Goal: Communication & Community: Answer question/provide support

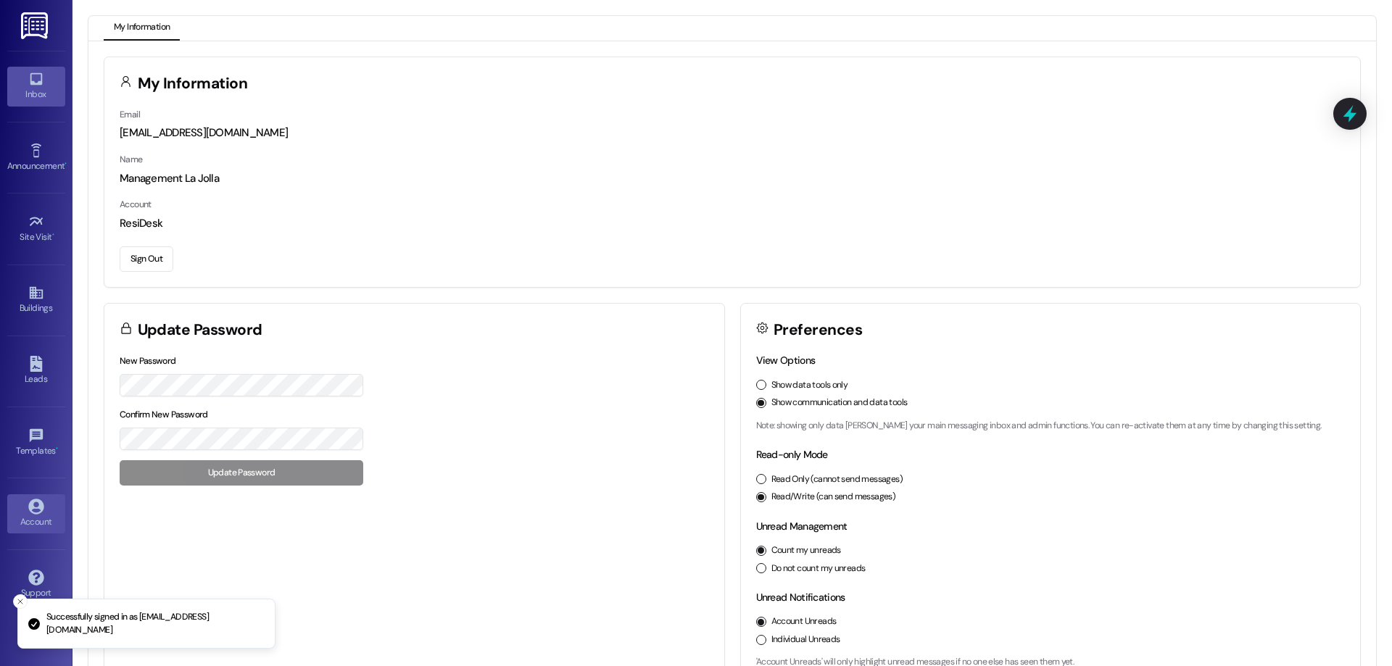
click at [26, 78] on link "Inbox" at bounding box center [36, 86] width 58 height 39
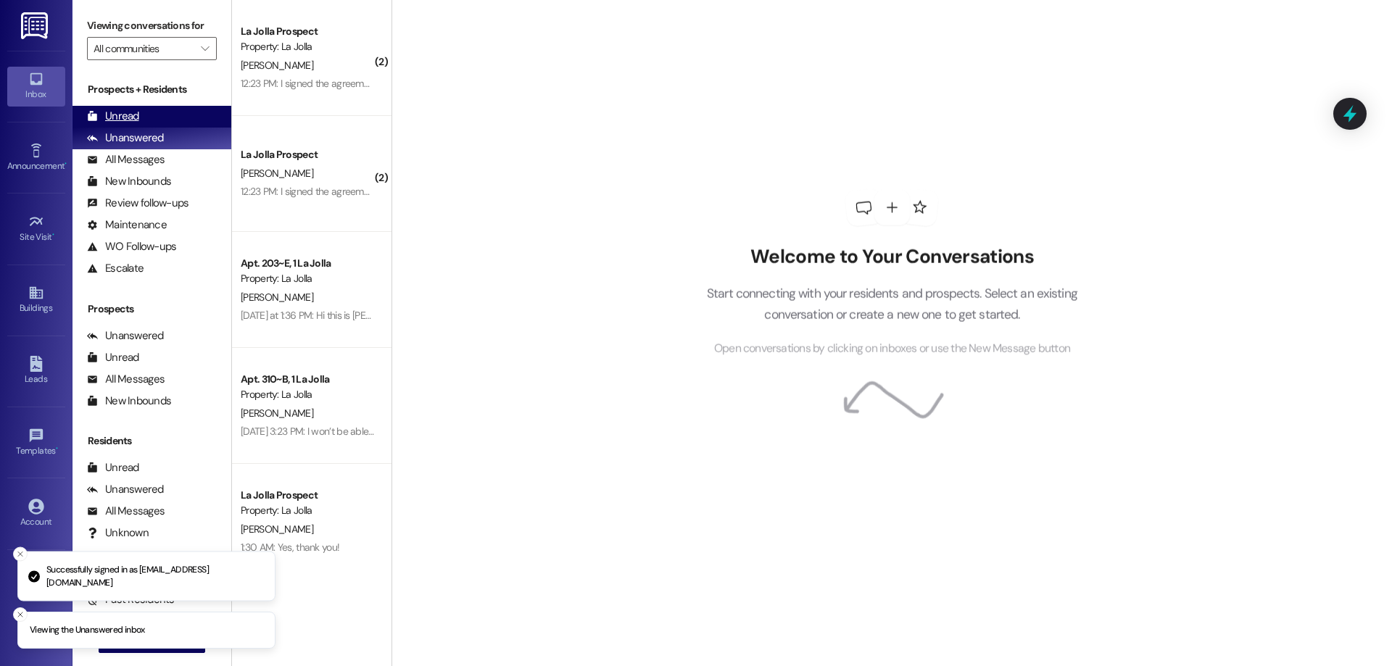
drag, startPoint x: 159, startPoint y: 119, endPoint x: 211, endPoint y: 126, distance: 52.0
click at [159, 118] on div "Unread (0)" at bounding box center [151, 117] width 159 height 22
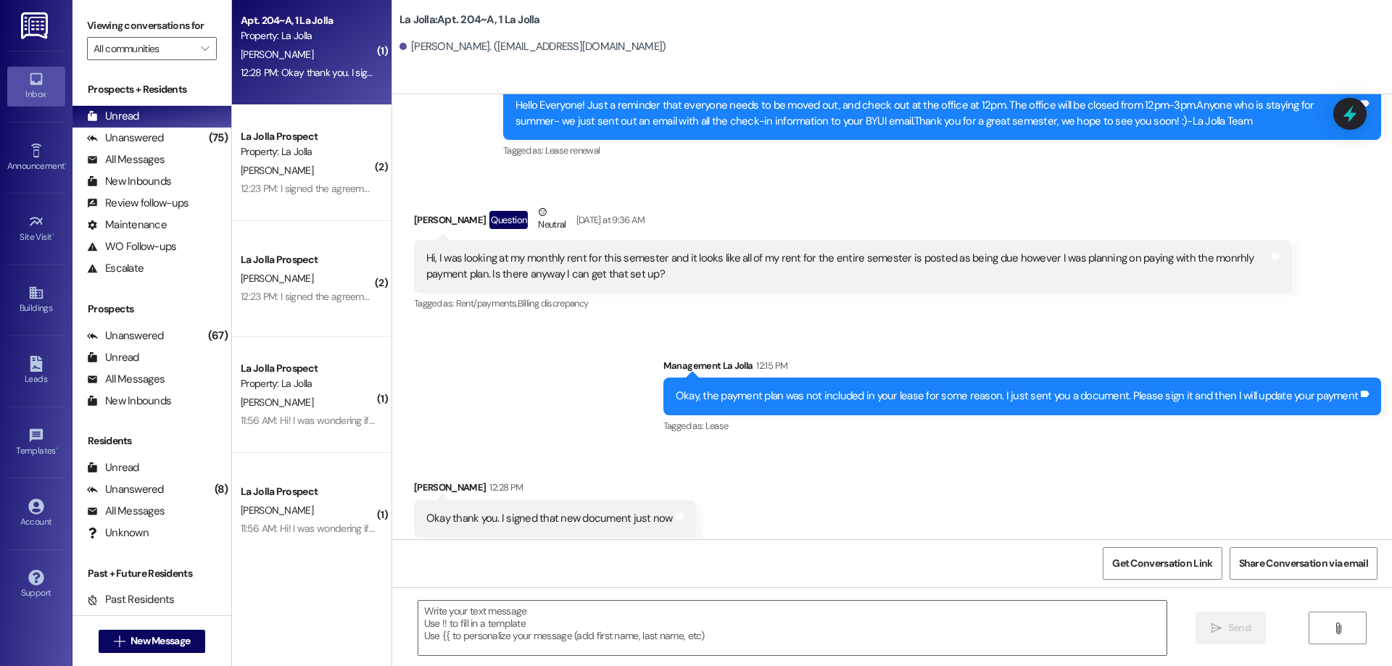
scroll to position [17, 0]
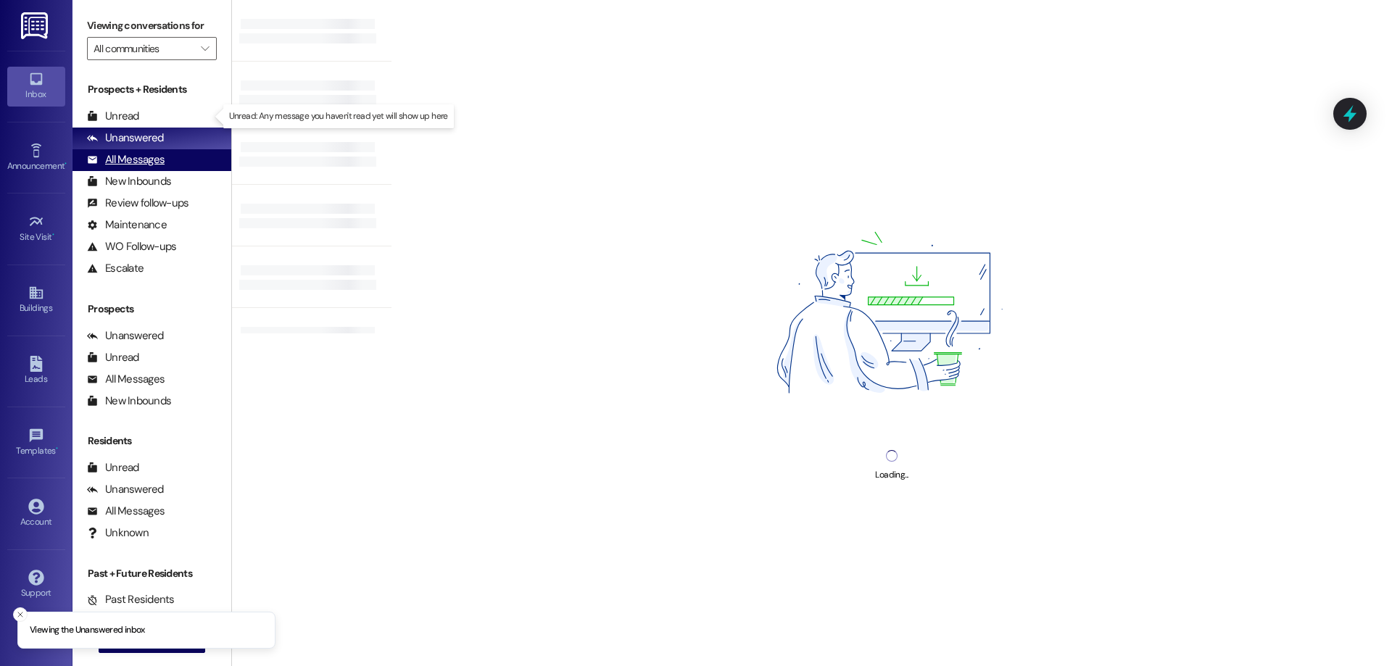
drag, startPoint x: 146, startPoint y: 128, endPoint x: 209, endPoint y: 119, distance: 63.0
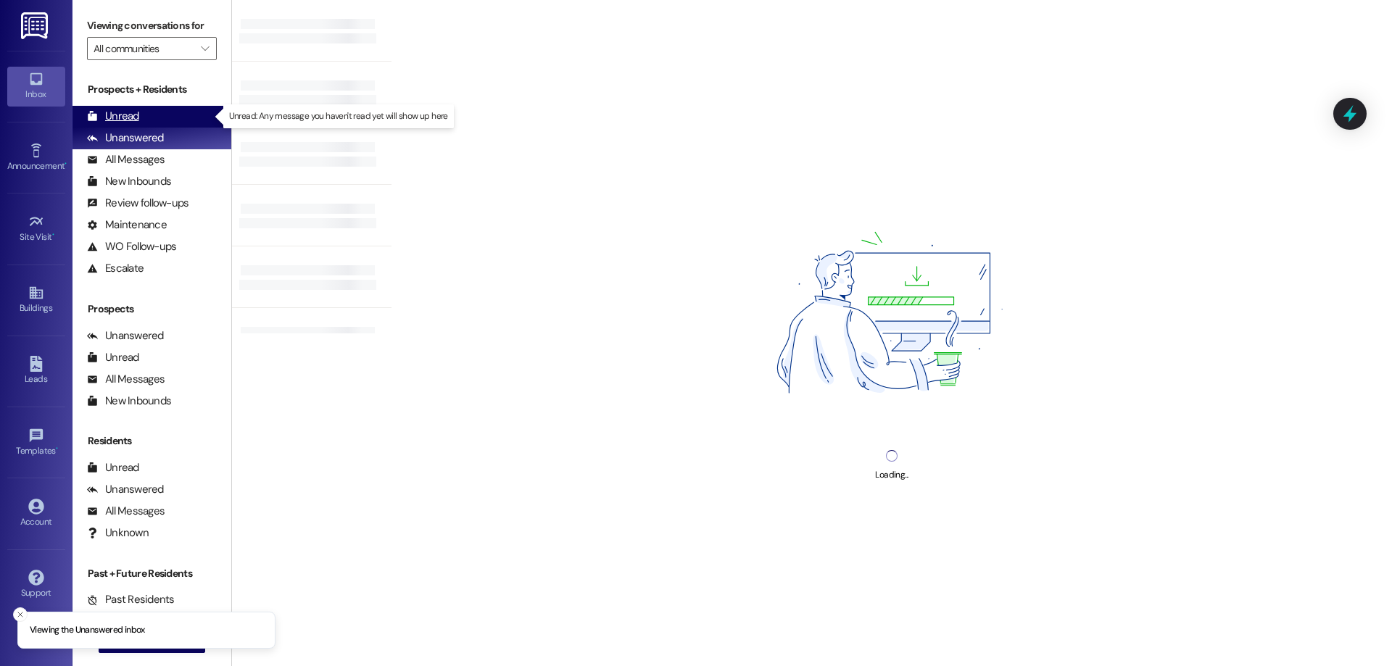
click at [158, 112] on div "Unread (0)" at bounding box center [151, 117] width 159 height 22
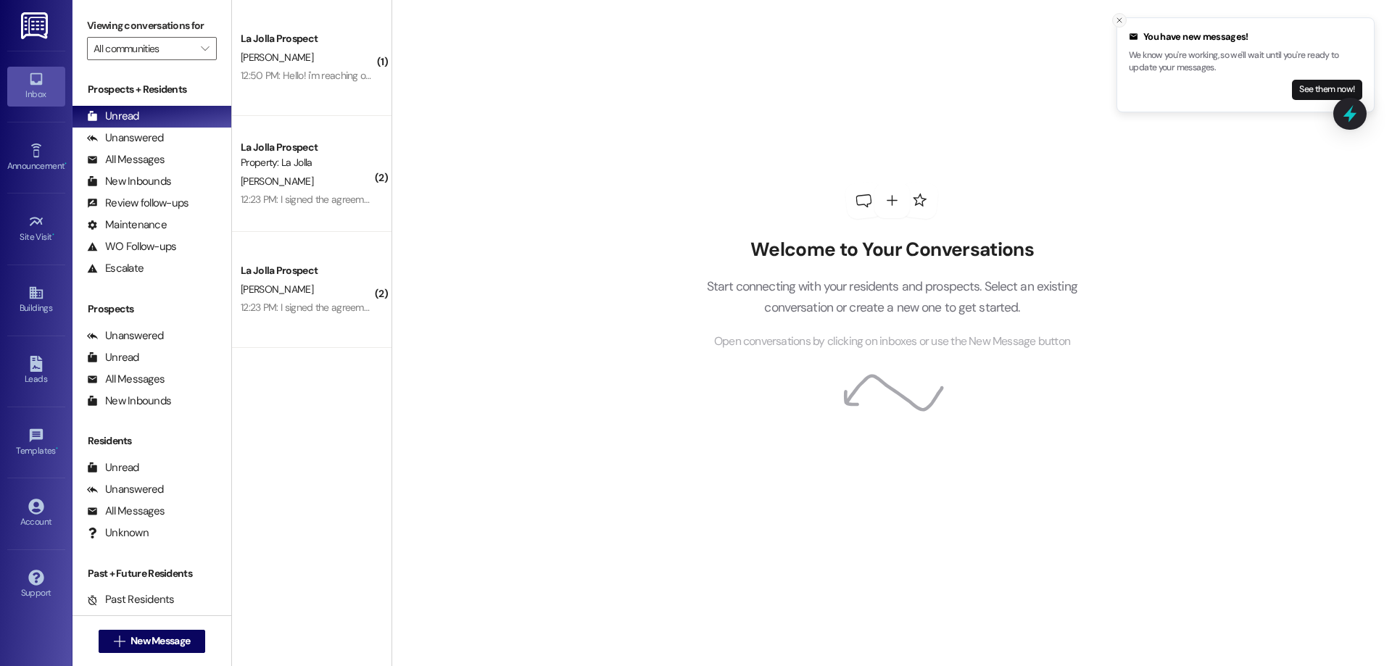
click at [1122, 25] on button "Close toast" at bounding box center [1119, 20] width 14 height 14
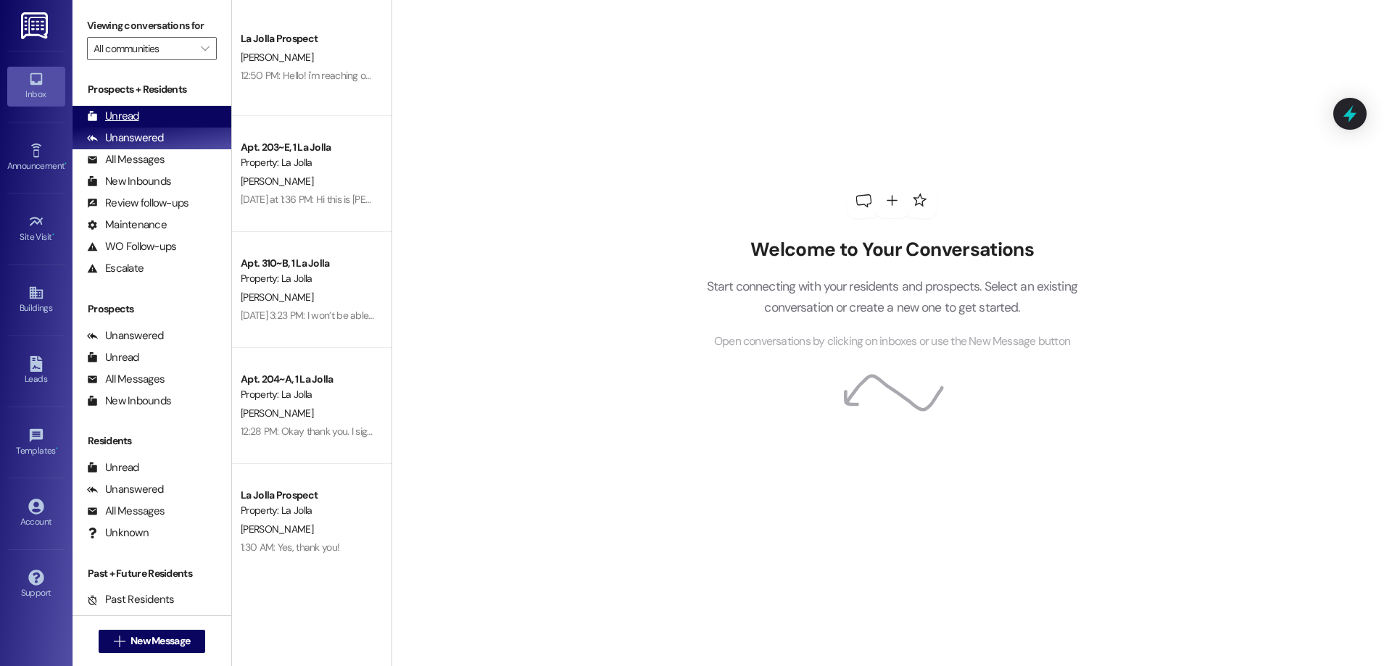
click at [125, 112] on div "Unread" at bounding box center [113, 116] width 52 height 15
